Goal: Information Seeking & Learning: Check status

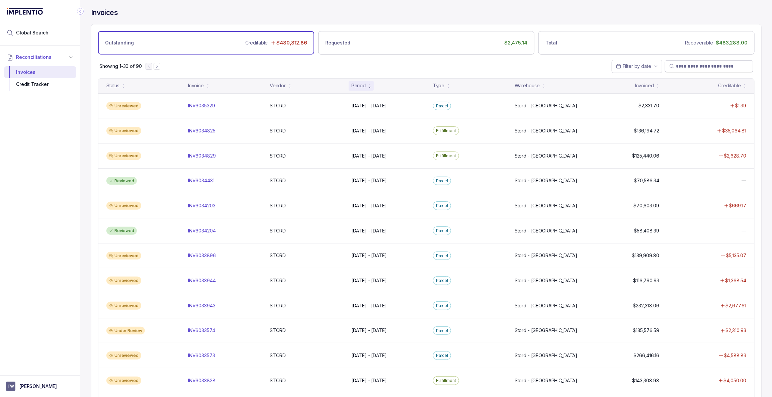
click at [720, 62] on span at bounding box center [709, 66] width 88 height 12
click at [713, 69] on input "search" at bounding box center [712, 66] width 73 height 7
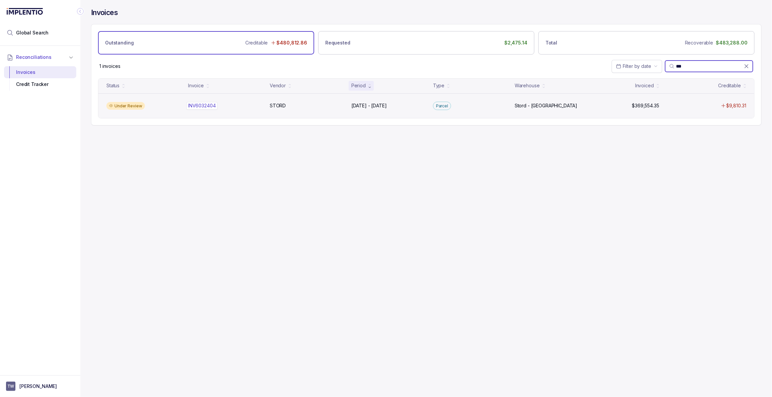
type input "***"
click at [195, 106] on p "INV6032404" at bounding box center [201, 105] width 31 height 7
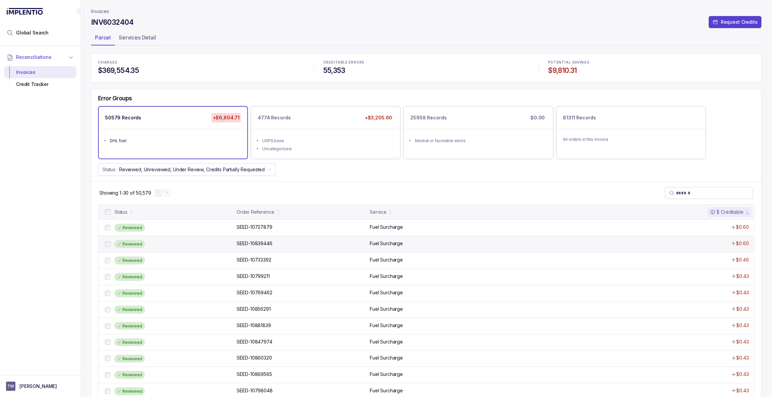
click at [314, 250] on div "Reviewed SEED-10839446 SEED-10839446 Fuel Surcharge $0.60" at bounding box center [426, 244] width 656 height 16
click at [685, 195] on input "search" at bounding box center [712, 193] width 73 height 7
type input "*"
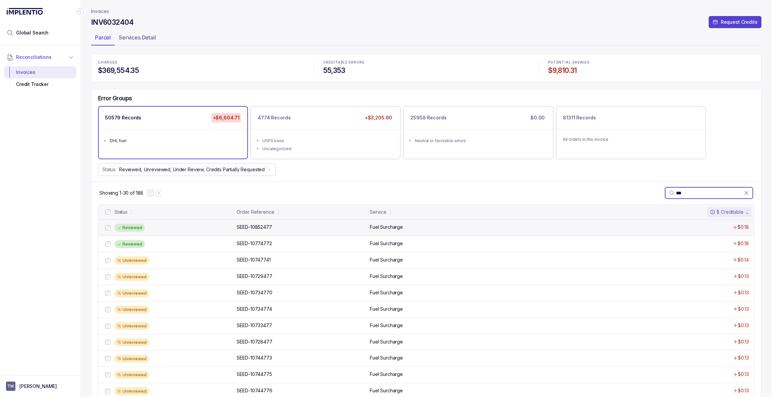
type input "***"
click at [170, 228] on div "Reviewed" at bounding box center [173, 228] width 118 height 8
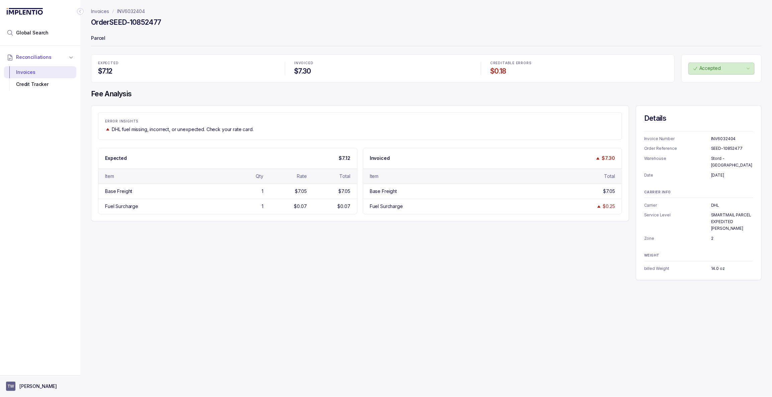
click at [38, 387] on p "[PERSON_NAME]" at bounding box center [37, 386] width 37 height 7
click at [43, 370] on p "Logout" at bounding box center [45, 372] width 56 height 7
